Goal: Navigation & Orientation: Understand site structure

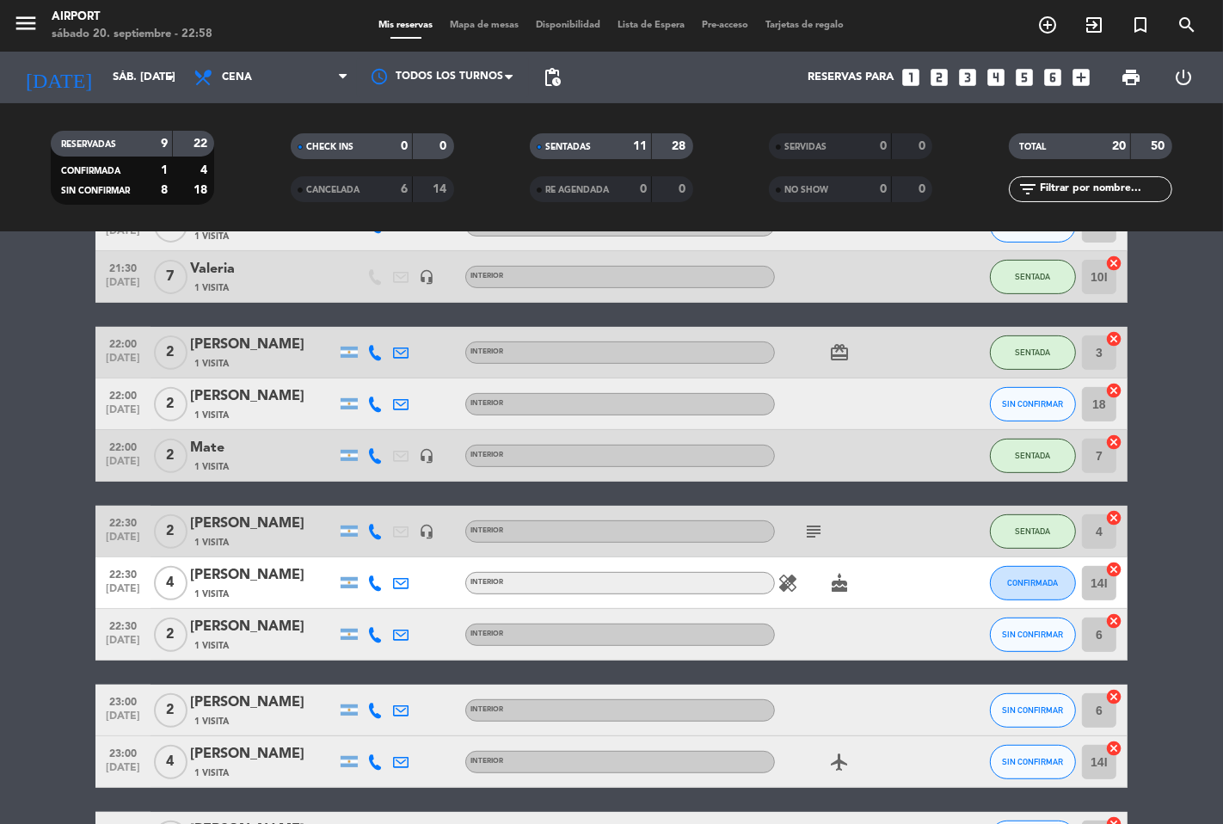
scroll to position [749, 0]
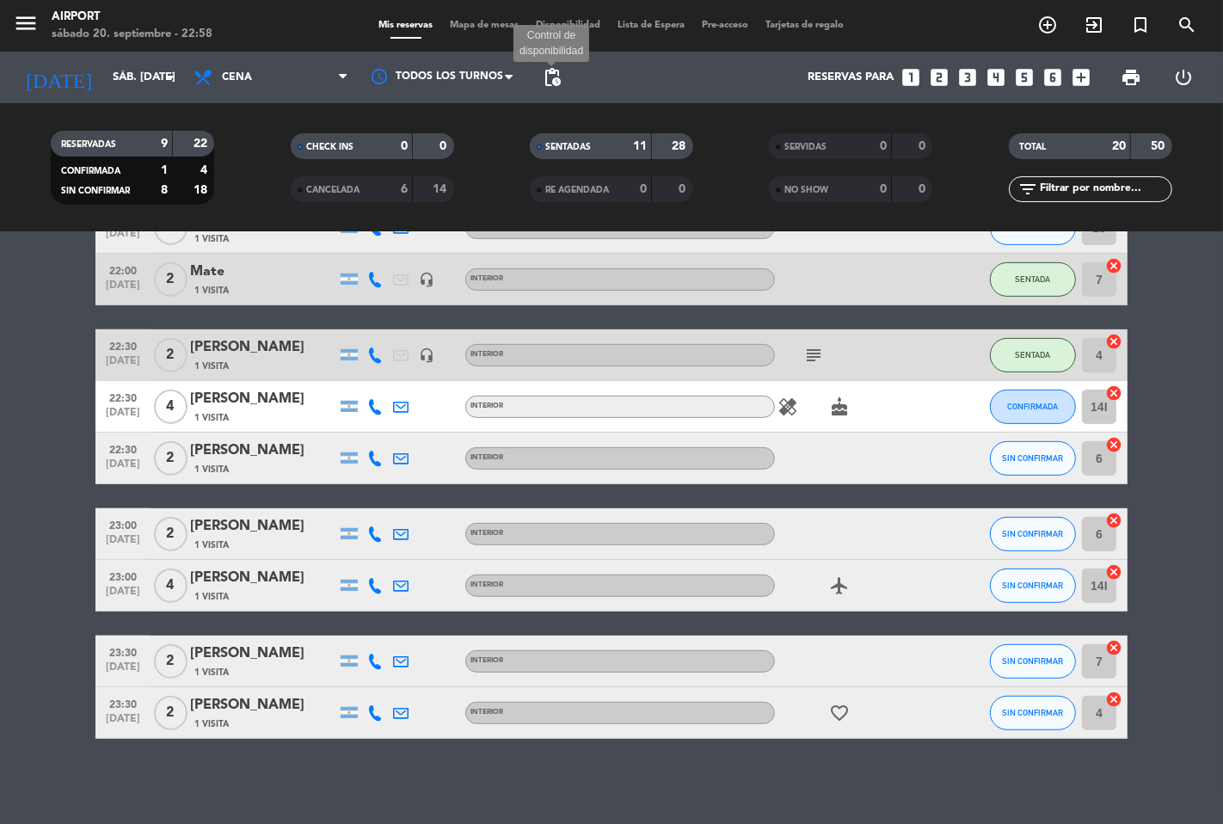
click at [555, 76] on span "pending_actions" at bounding box center [552, 77] width 21 height 21
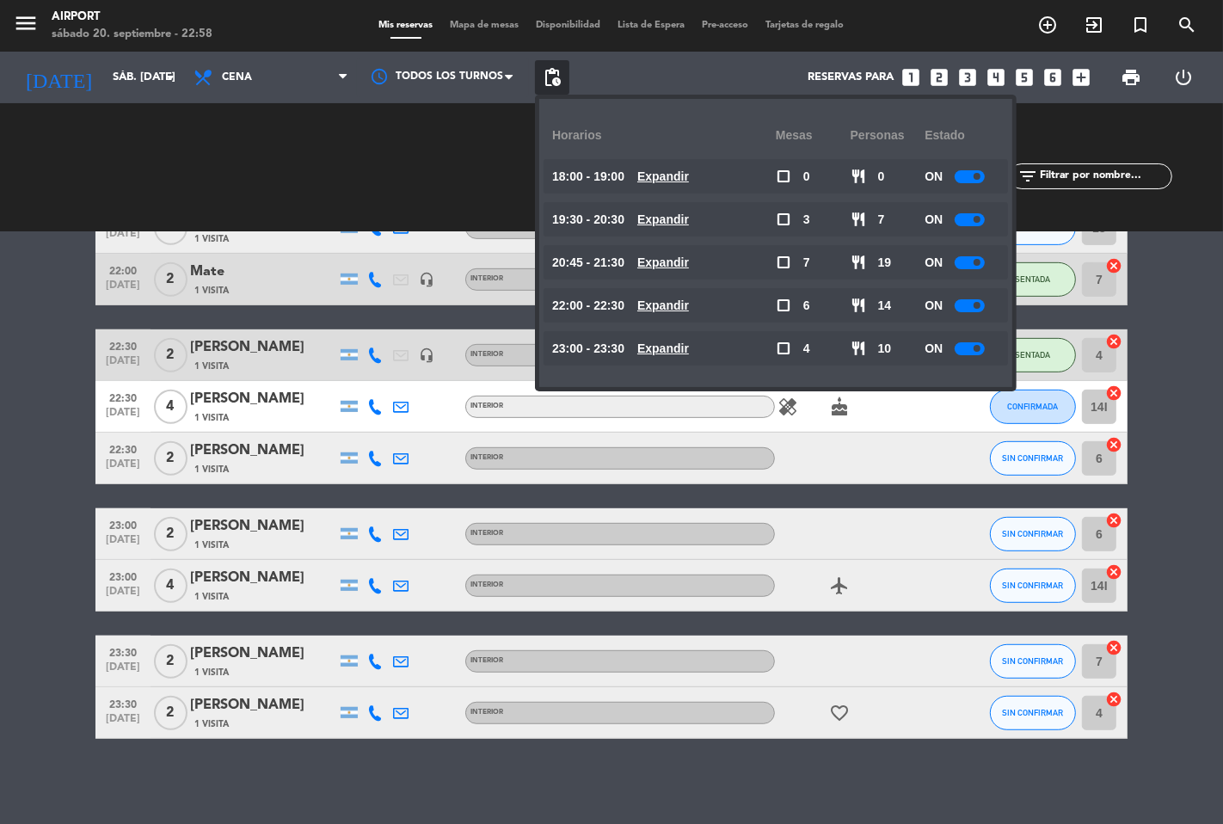
click at [404, 167] on div "CHECK INS 0 0" at bounding box center [371, 167] width 239 height 17
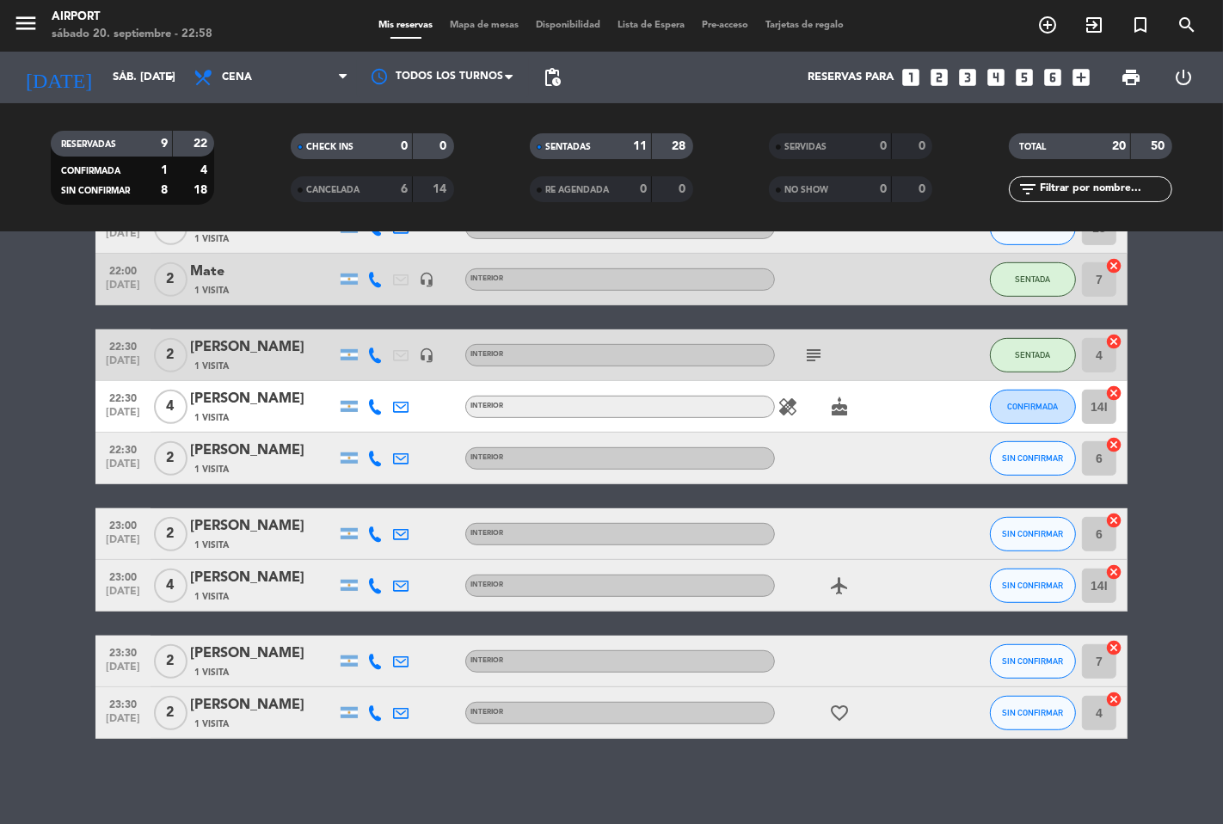
click at [486, 27] on span "Mapa de mesas" at bounding box center [485, 25] width 86 height 9
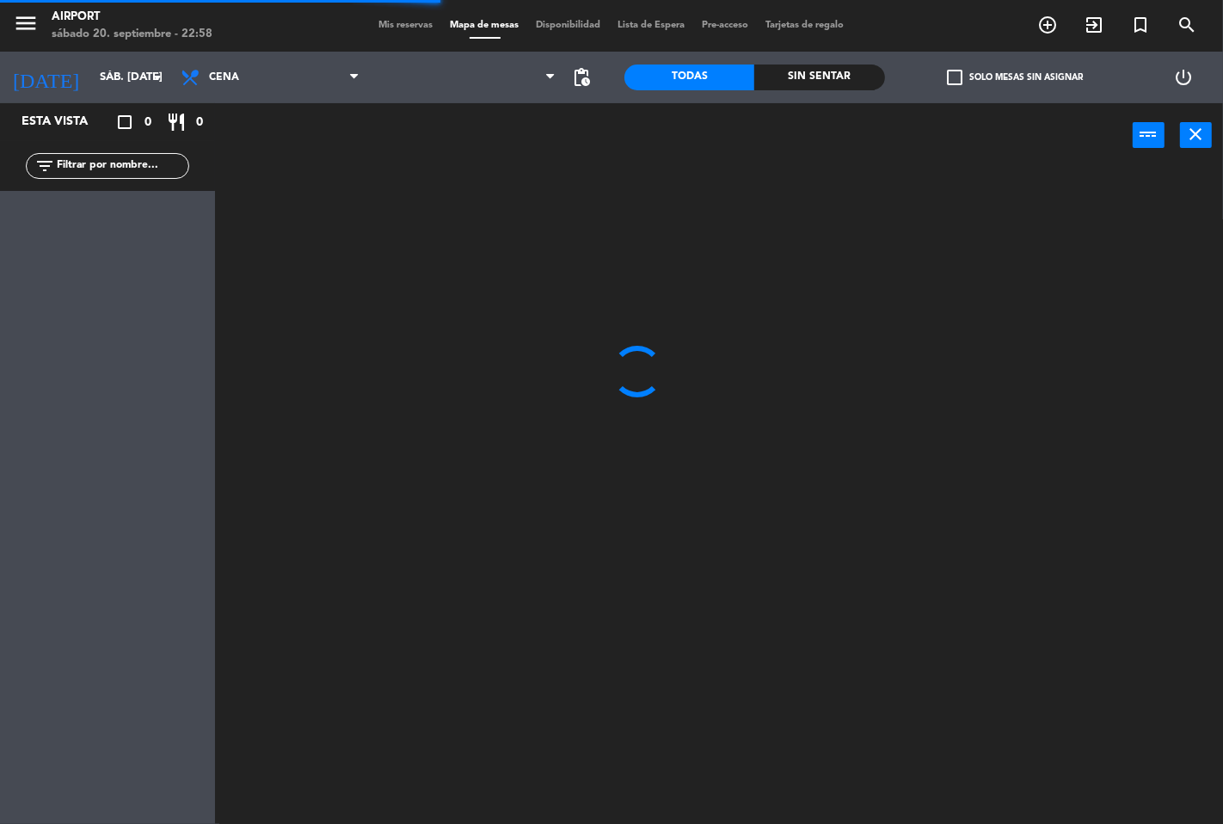
click at [405, 23] on span "Mis reservas" at bounding box center [406, 25] width 71 height 9
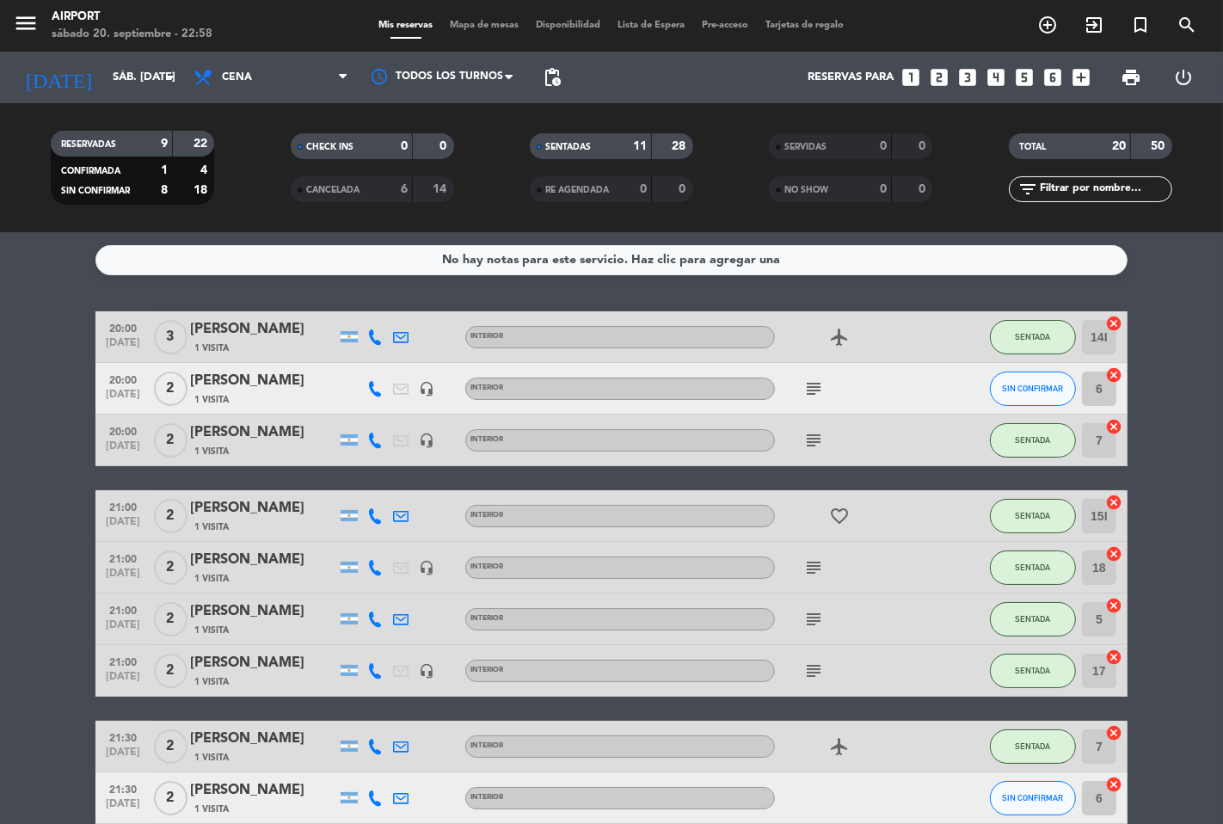
click at [589, 26] on span "Disponibilidad" at bounding box center [569, 25] width 82 height 9
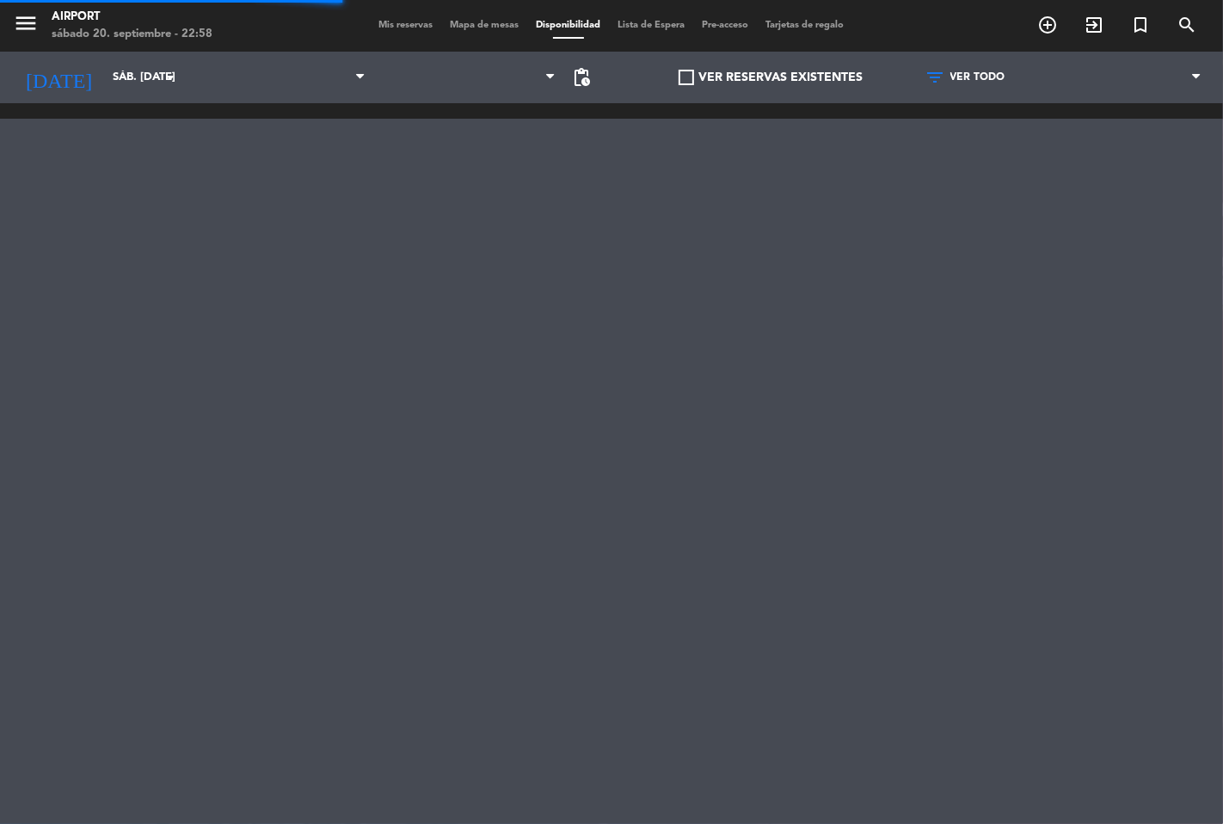
scroll to position [0, 263]
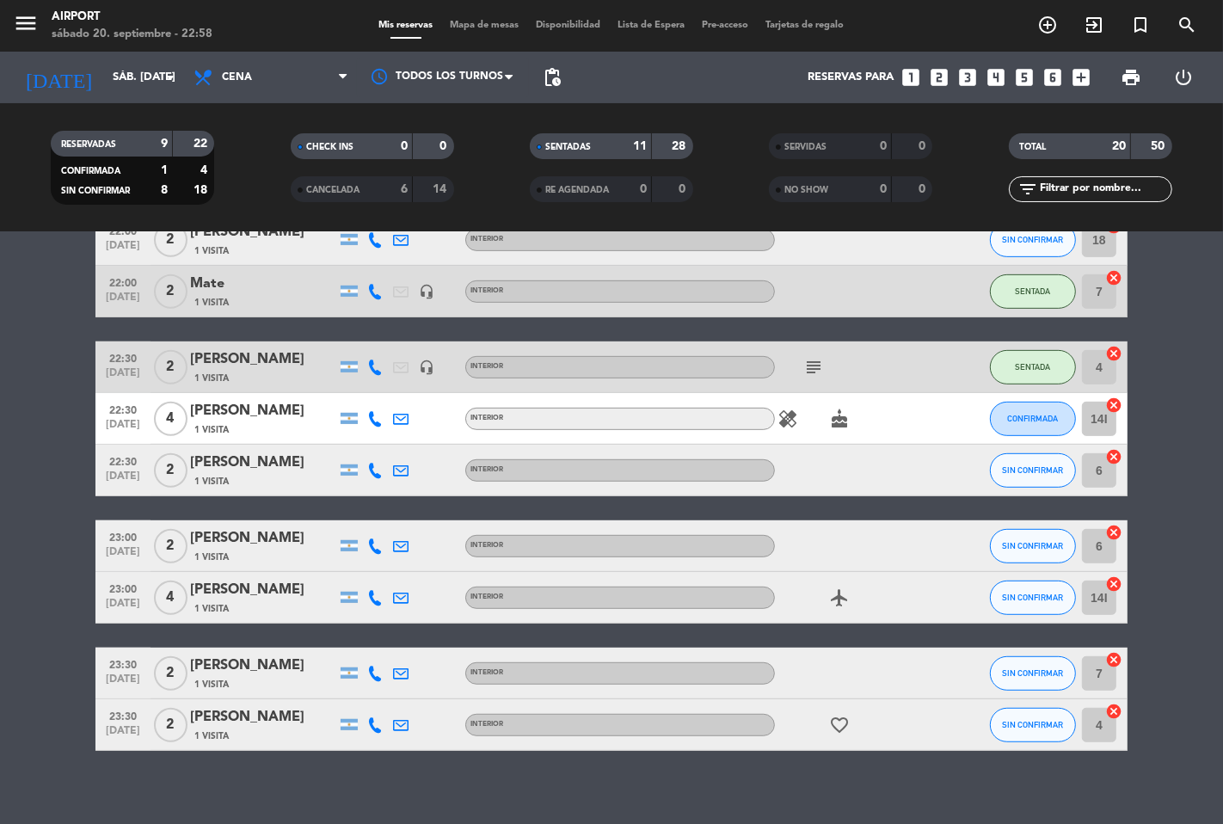
scroll to position [749, 0]
